Goal: Information Seeking & Learning: Learn about a topic

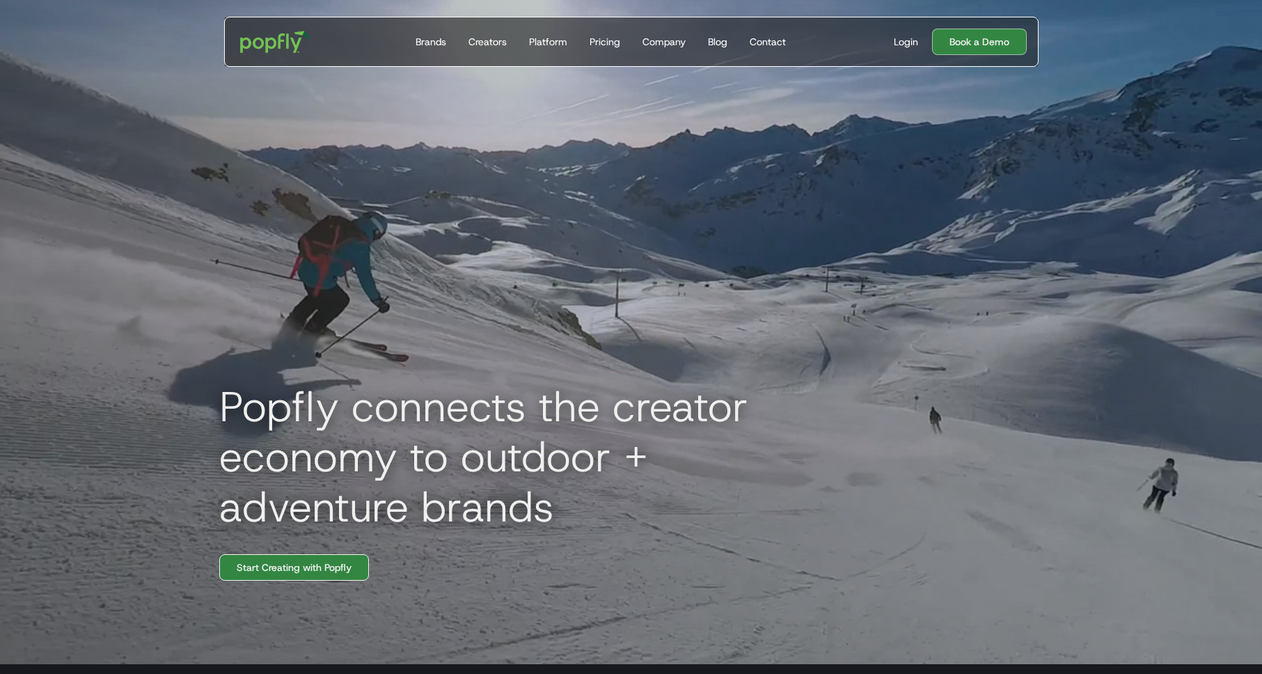
click at [342, 567] on link "Start Creating with Popfly" at bounding box center [294, 567] width 150 height 26
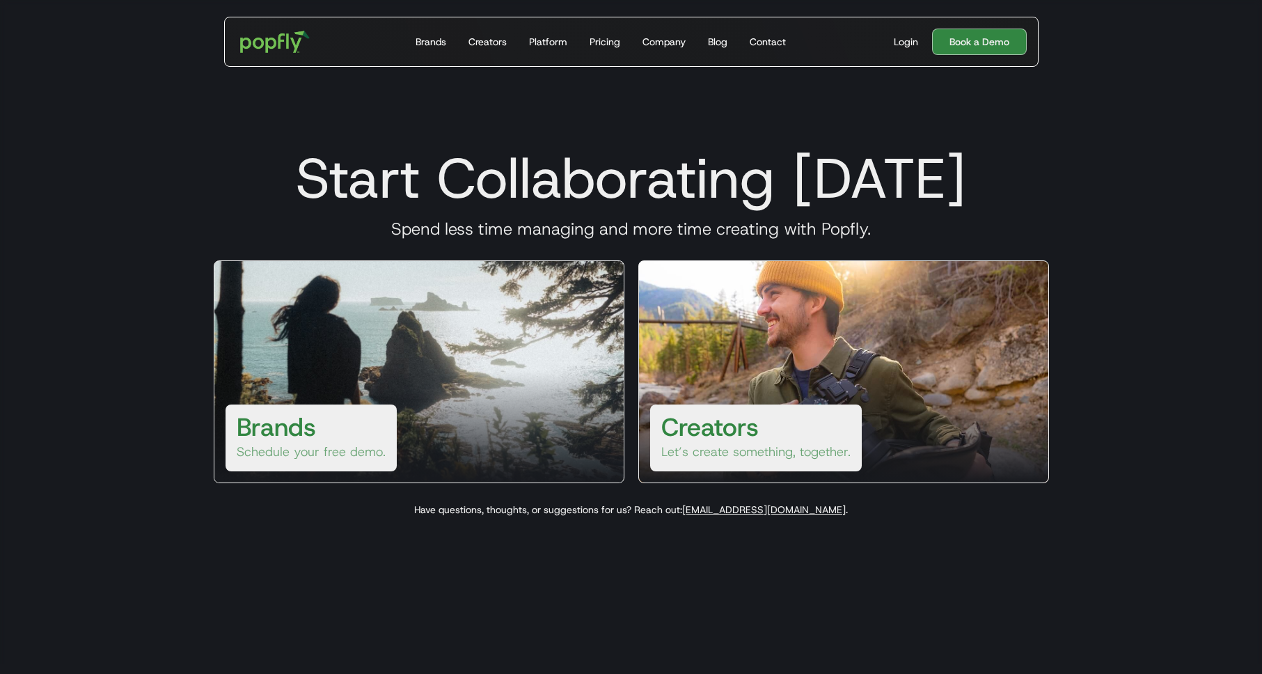
click at [321, 436] on div "Brands Schedule your free demo." at bounding box center [310, 437] width 171 height 67
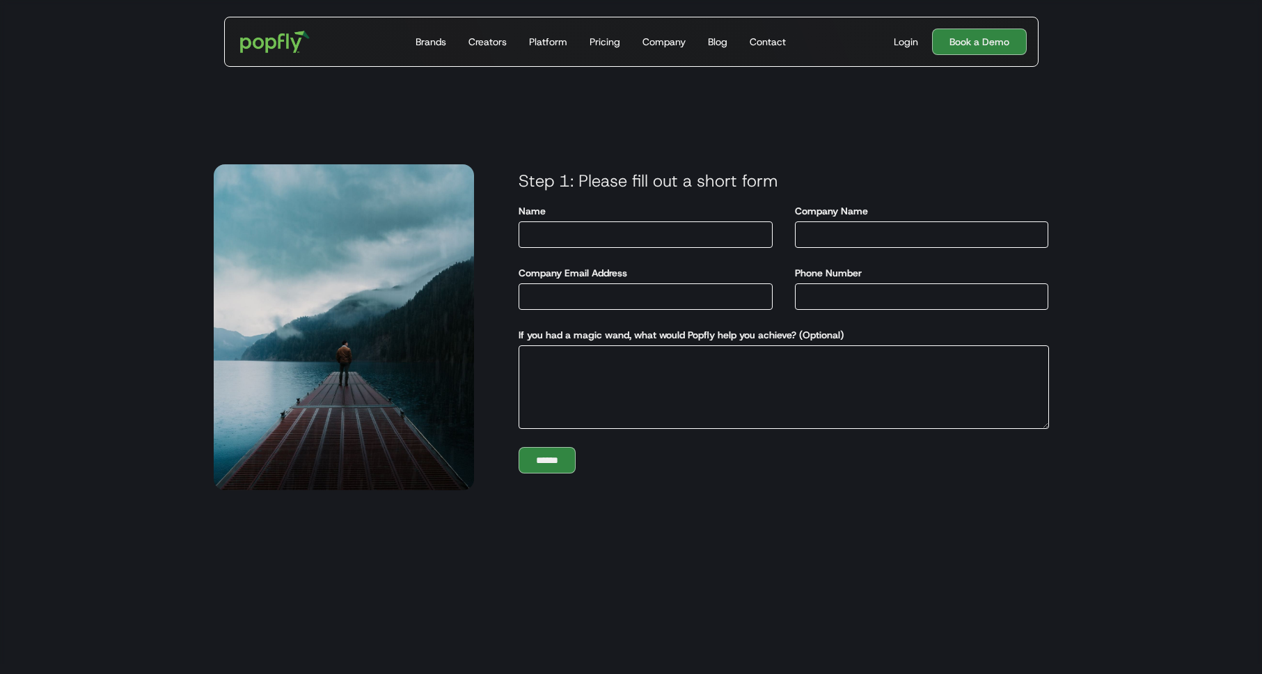
click at [1160, 177] on section "Start Collaborating Today Spend less time managing and more time creating with …" at bounding box center [631, 327] width 1262 height 674
click at [591, 37] on div "Pricing" at bounding box center [604, 42] width 31 height 14
